Goal: Go to known website: Go to known website

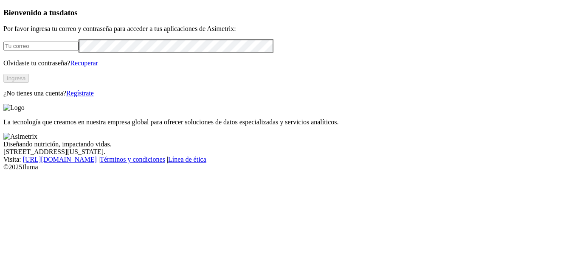
type input "[PERSON_NAME][EMAIL_ADDRESS][PERSON_NAME][DOMAIN_NAME]"
click at [29, 83] on button "Ingresa" at bounding box center [15, 78] width 25 height 9
